Goal: Transaction & Acquisition: Purchase product/service

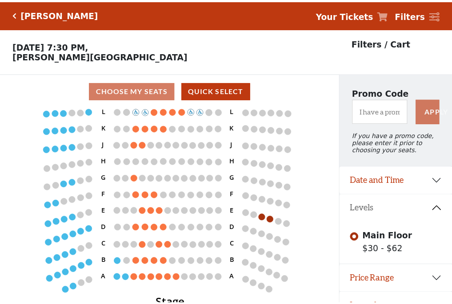
scroll to position [18, 0]
